Goal: Information Seeking & Learning: Learn about a topic

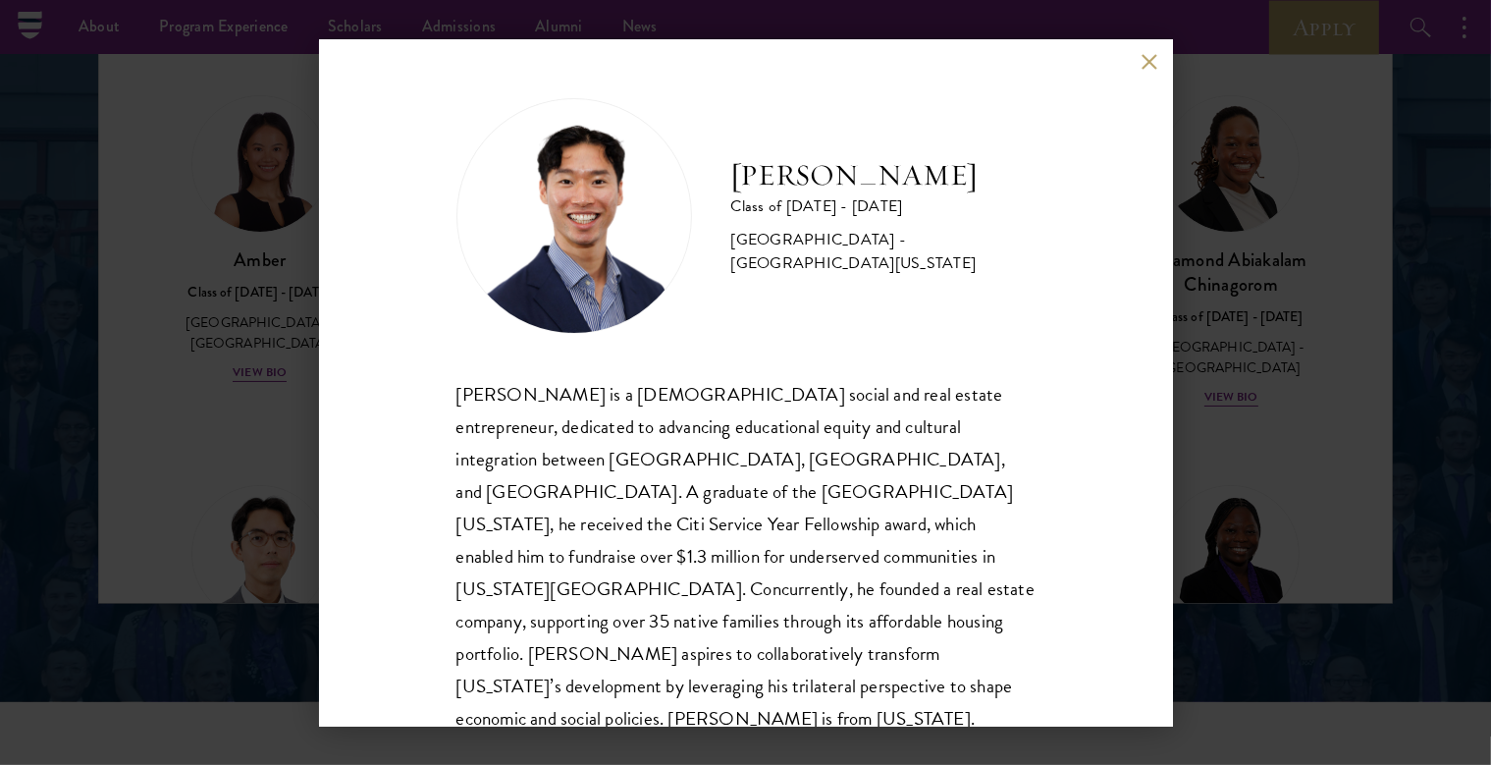
scroll to position [6148, 0]
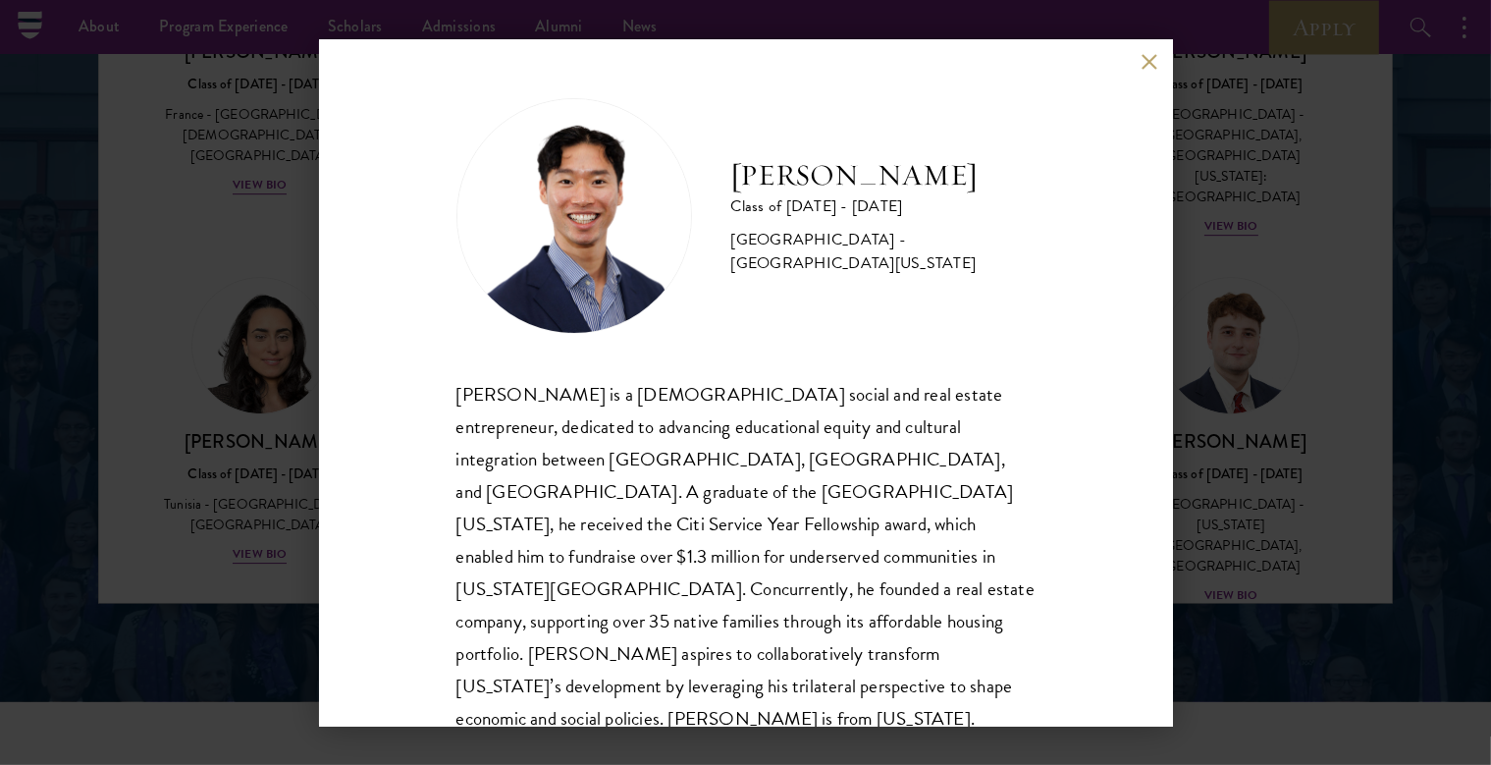
click at [1142, 58] on button at bounding box center [1149, 62] width 17 height 17
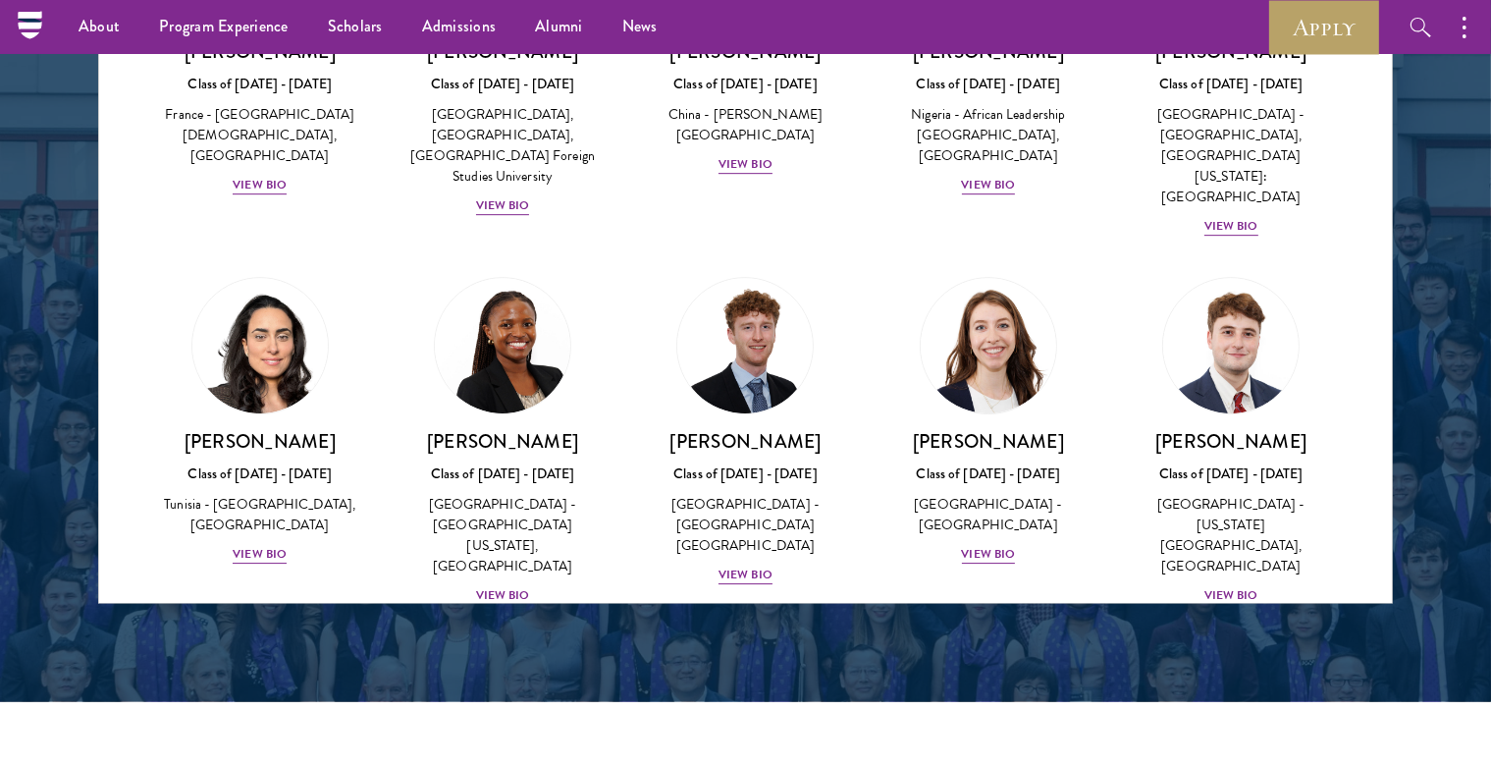
scroll to position [6557, 0]
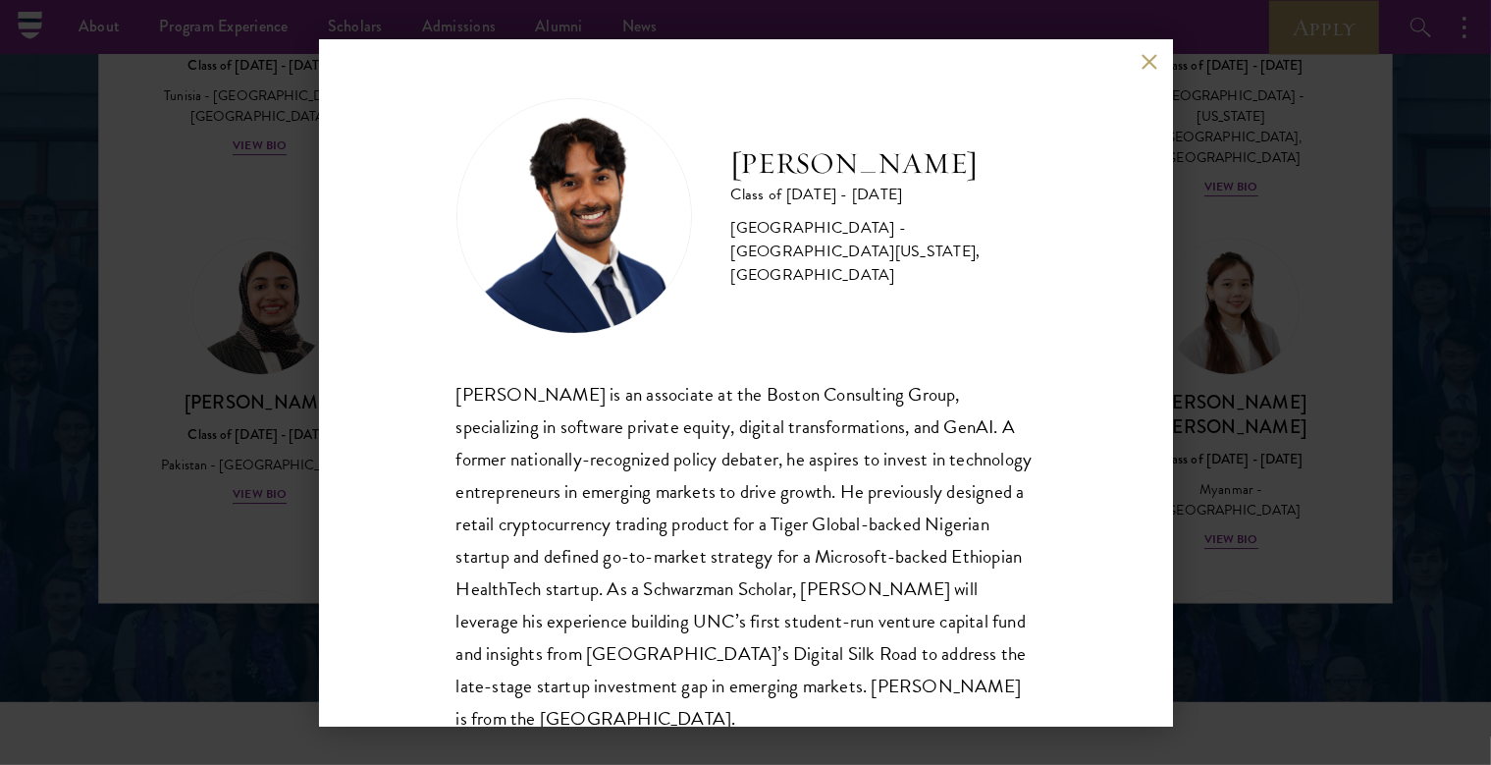
scroll to position [67, 0]
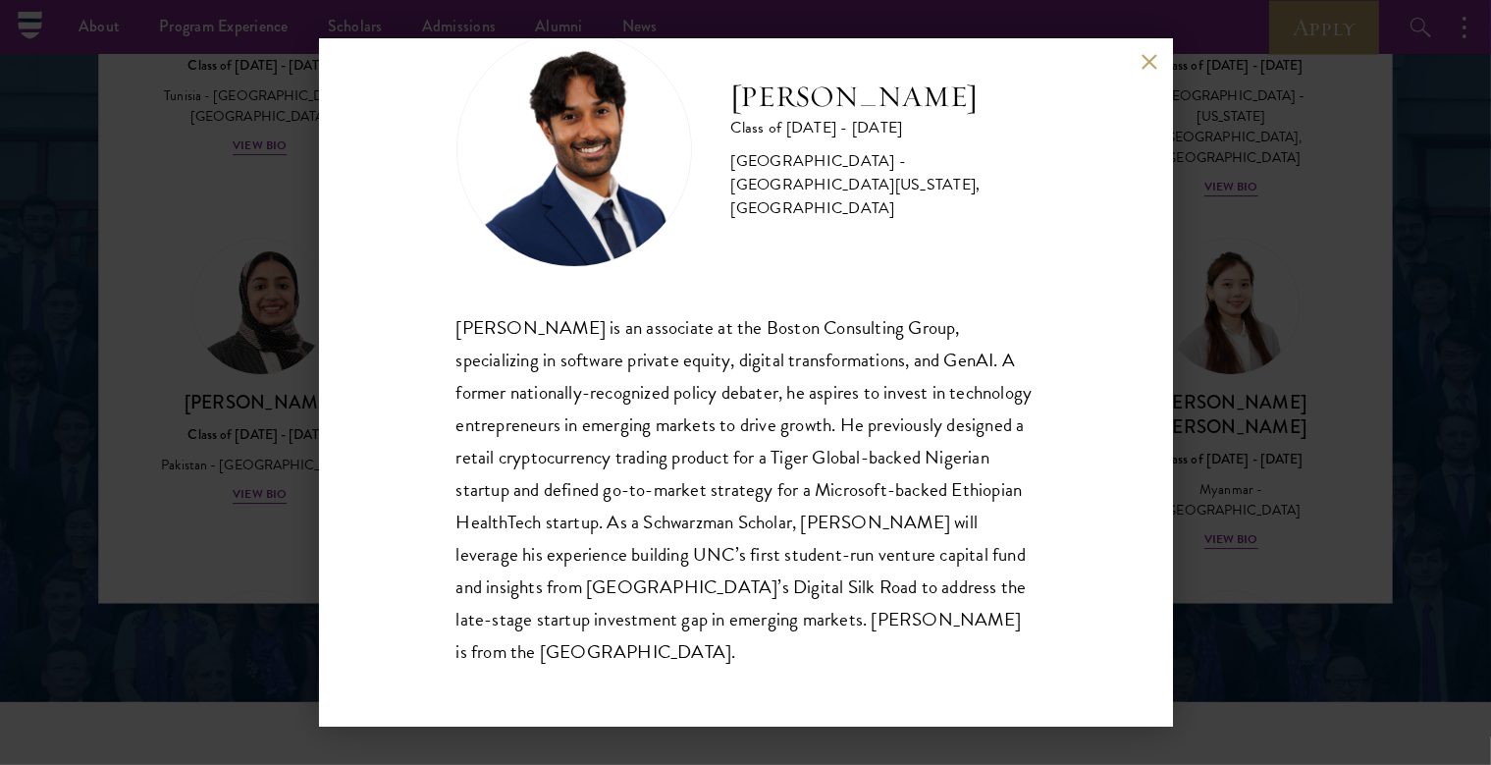
click at [1144, 70] on button at bounding box center [1149, 62] width 17 height 17
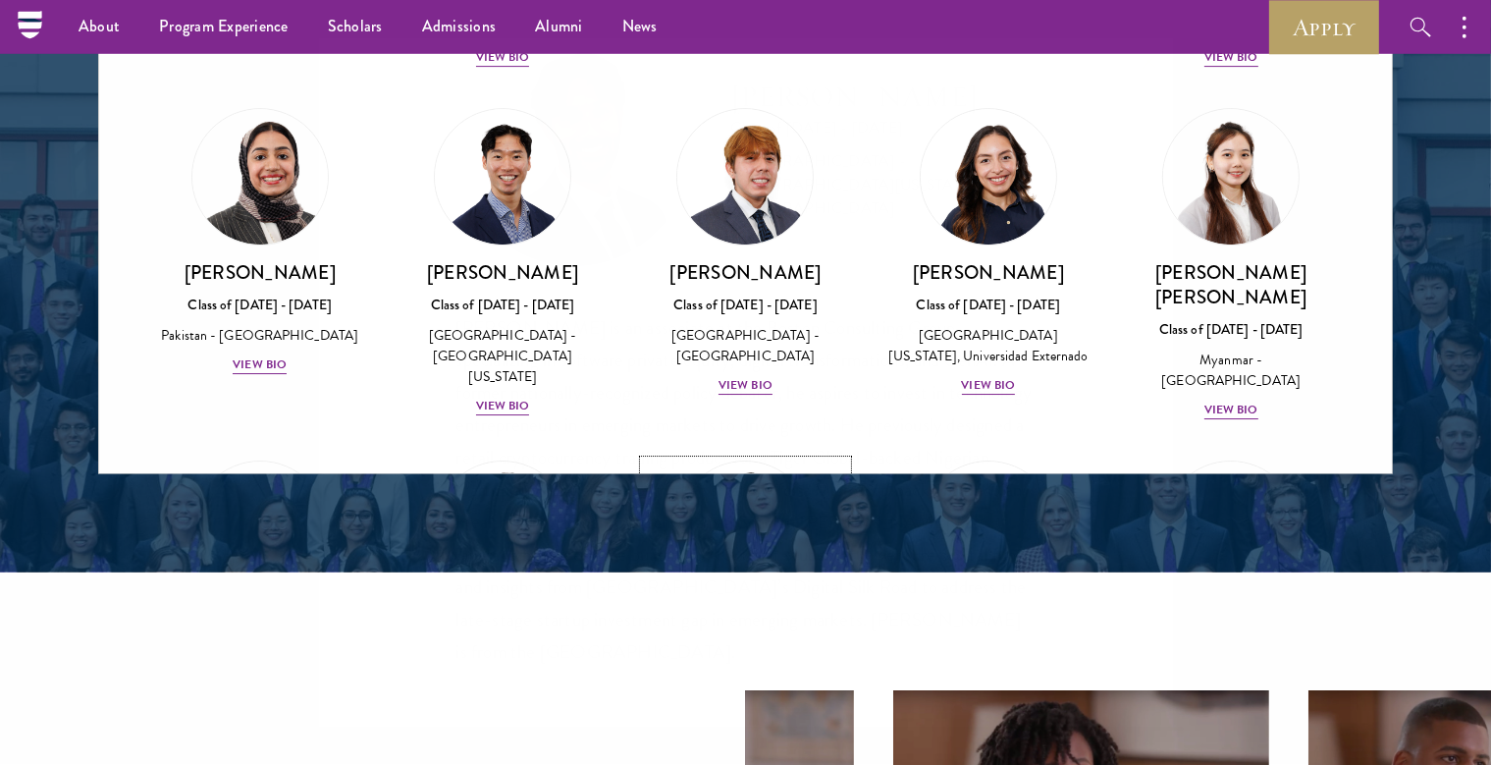
scroll to position [2798, 0]
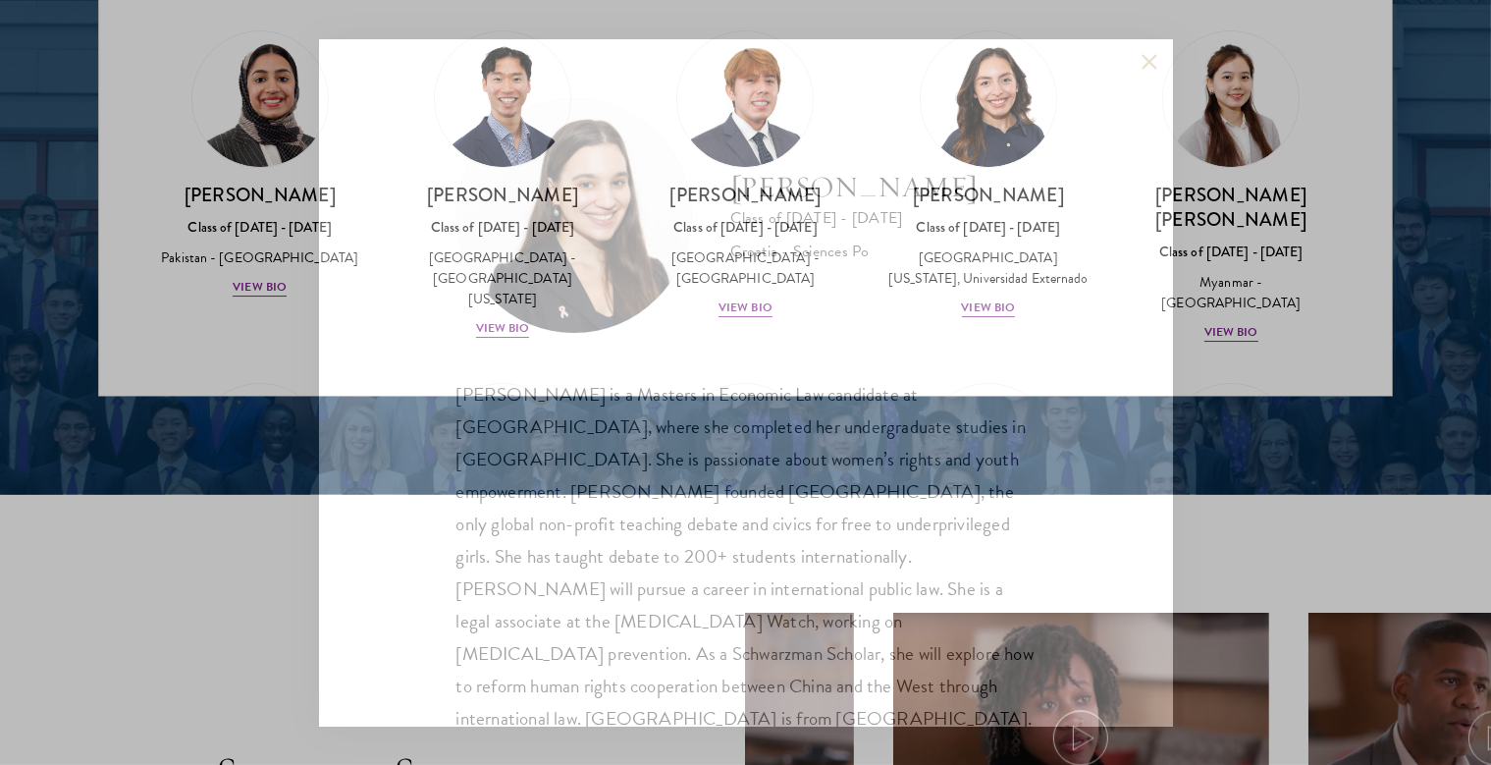
scroll to position [35, 0]
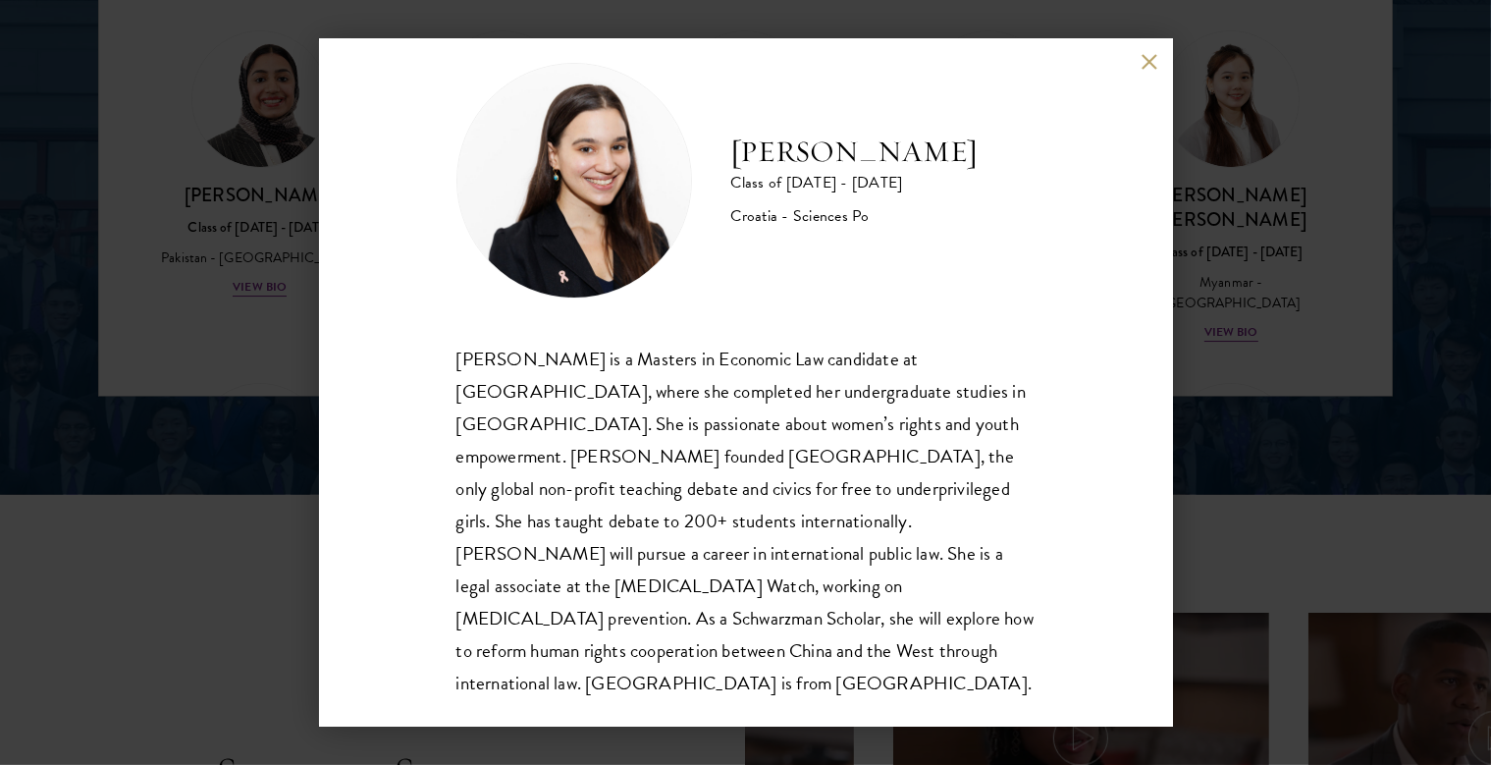
click at [1147, 67] on button at bounding box center [1149, 62] width 17 height 17
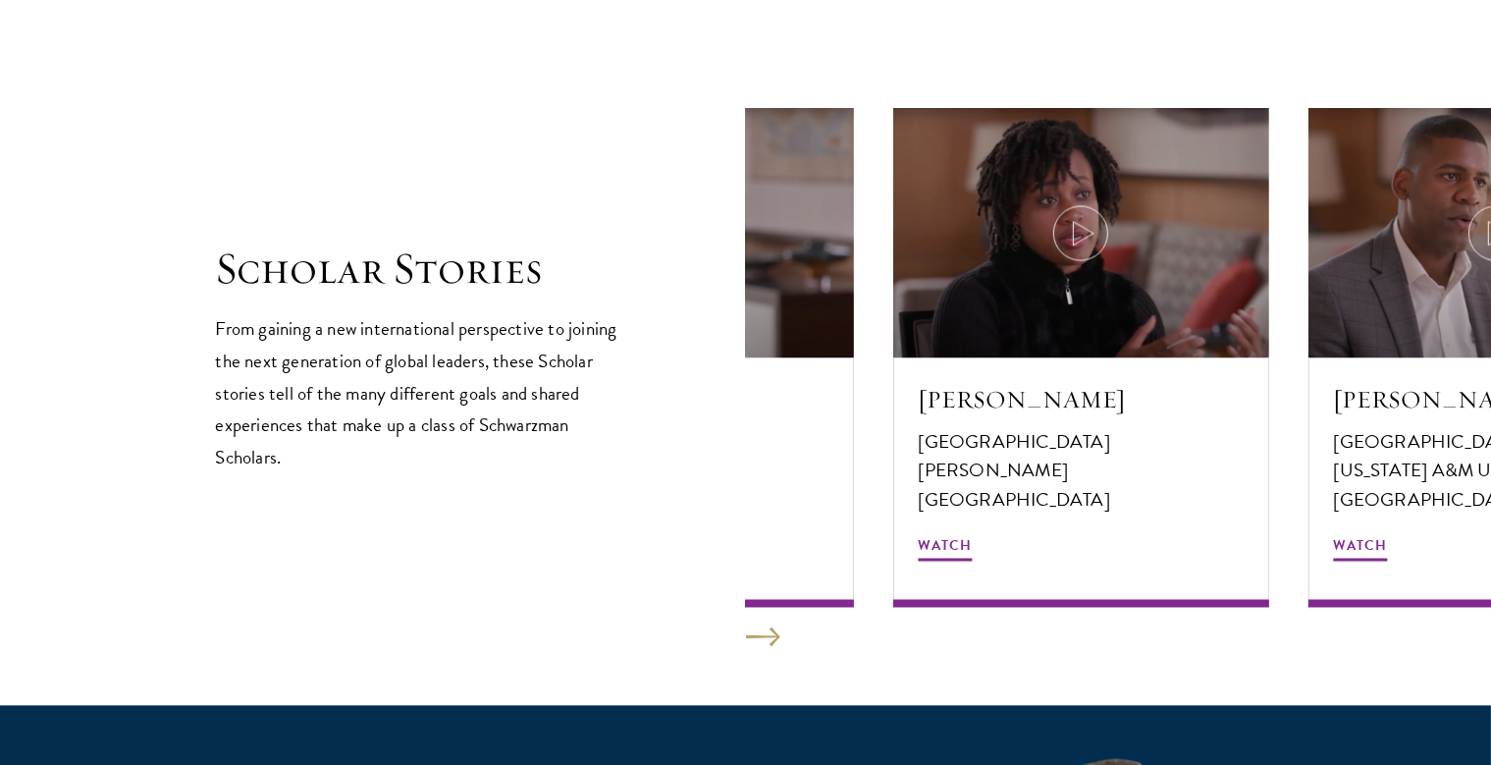
scroll to position [3317, 0]
